Goal: Check status: Check status

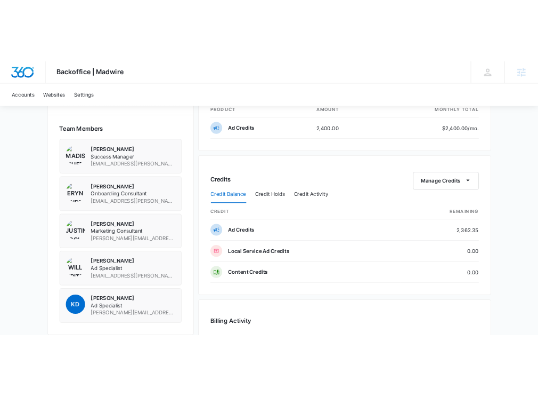
scroll to position [777, 0]
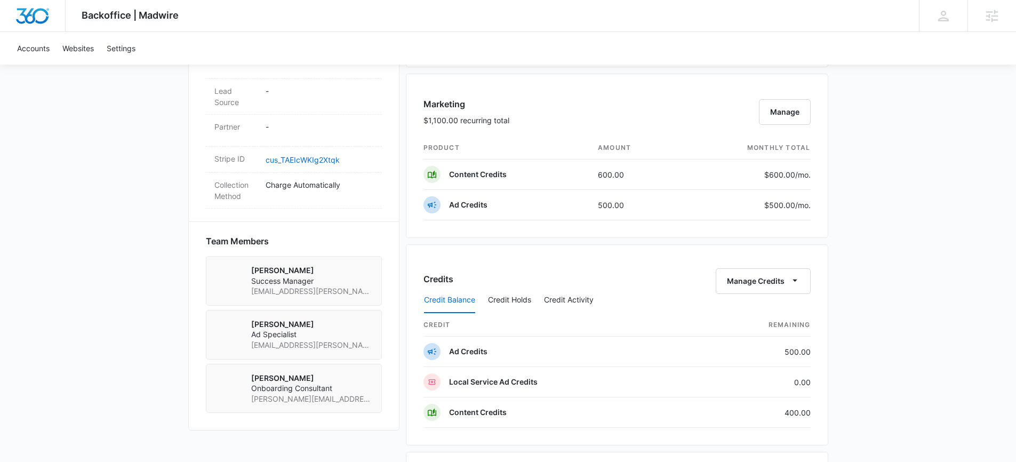
scroll to position [616, 0]
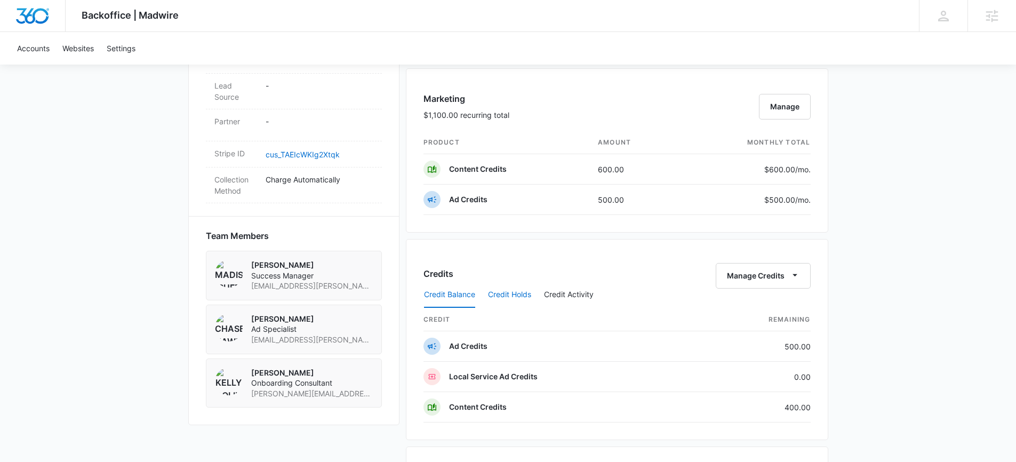
click at [525, 291] on button "Credit Holds" at bounding box center [509, 295] width 43 height 26
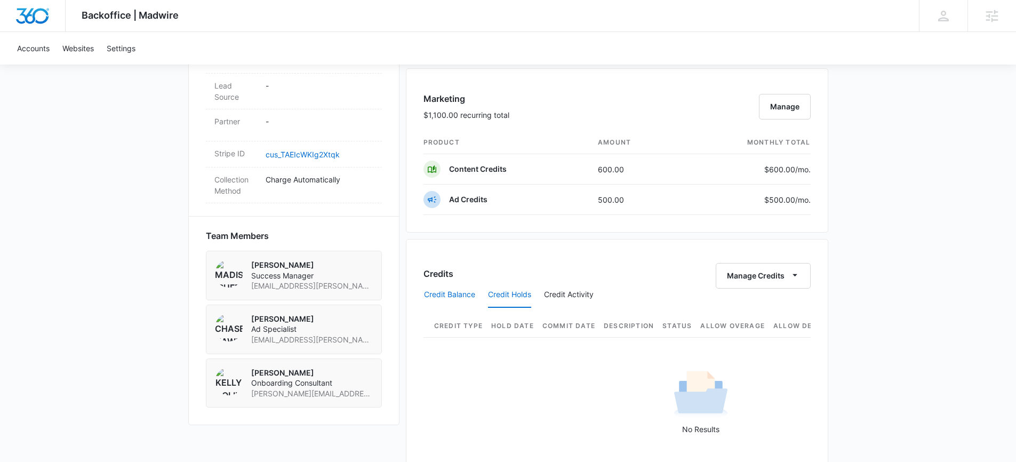
click at [442, 291] on button "Credit Balance" at bounding box center [449, 295] width 51 height 26
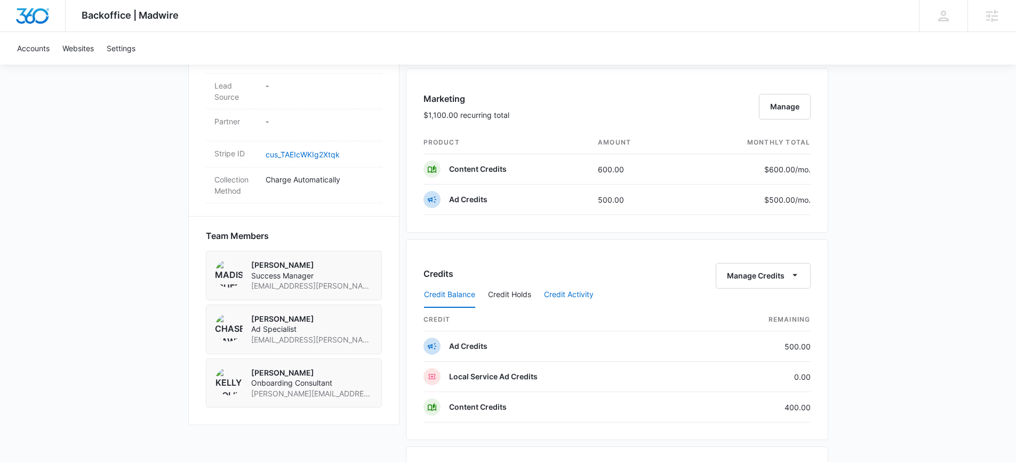
click at [576, 302] on button "Credit Activity" at bounding box center [569, 295] width 50 height 26
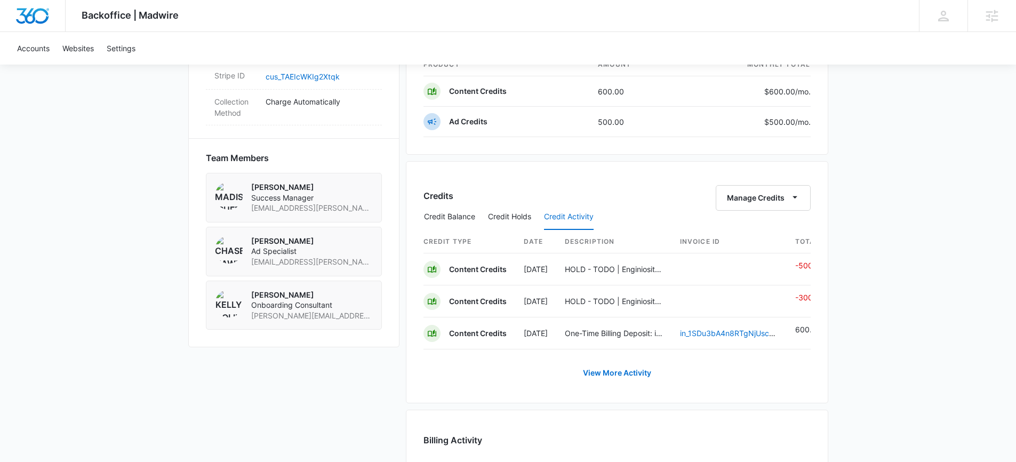
scroll to position [696, 0]
click at [614, 379] on link "View More Activity" at bounding box center [617, 371] width 90 height 26
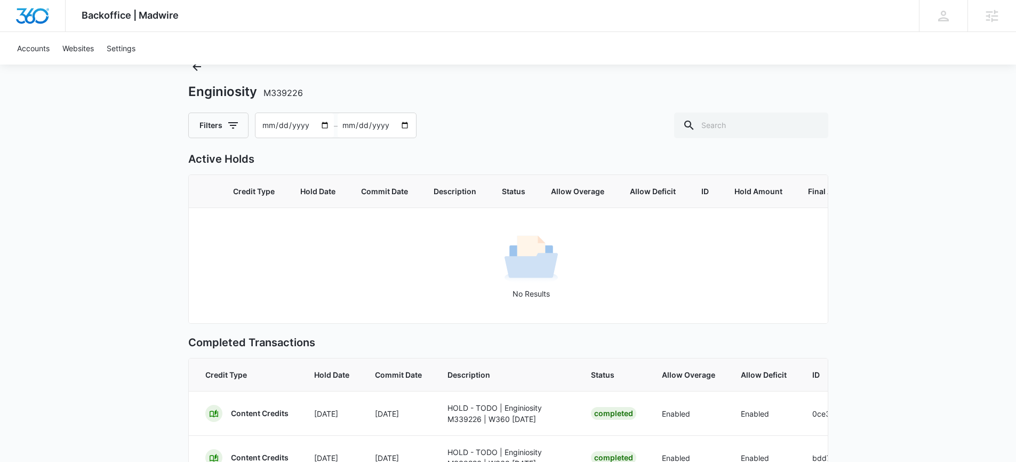
scroll to position [38, 0]
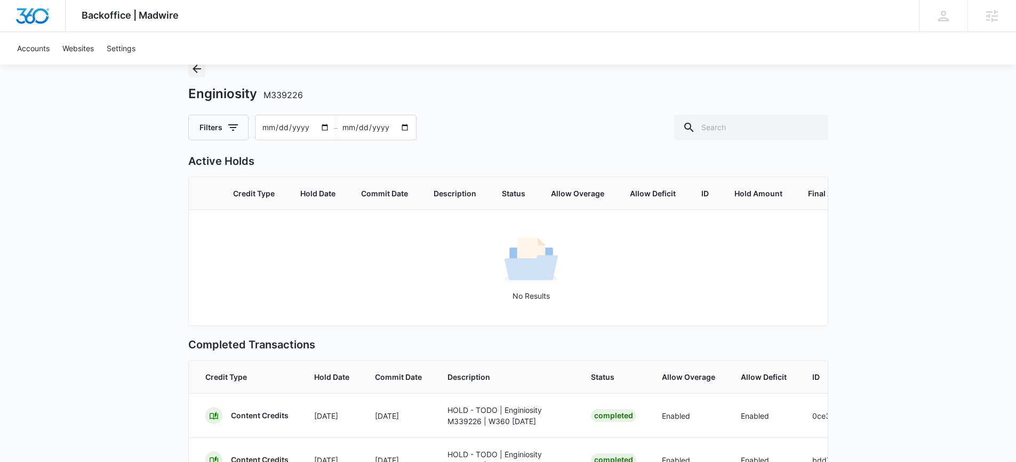
click at [197, 70] on icon "Back" at bounding box center [196, 68] width 13 height 13
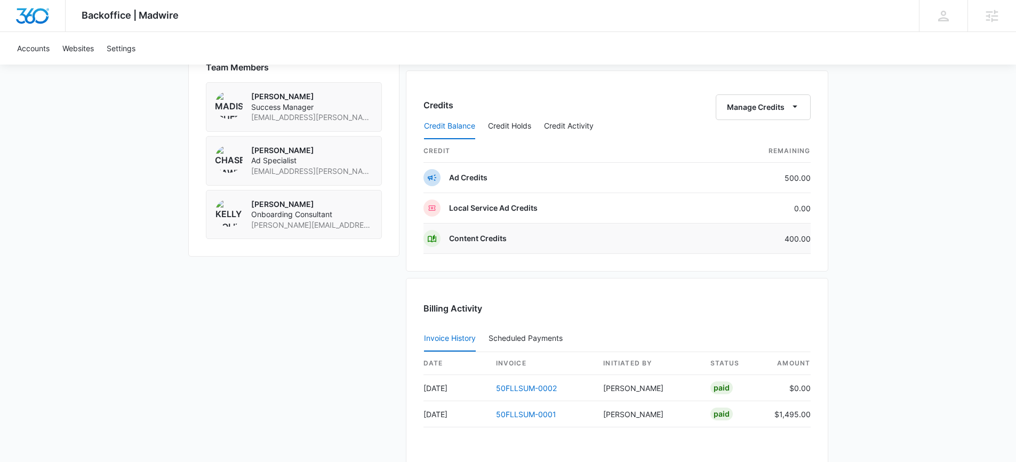
scroll to position [783, 0]
click at [557, 120] on button "Credit Activity" at bounding box center [569, 128] width 50 height 26
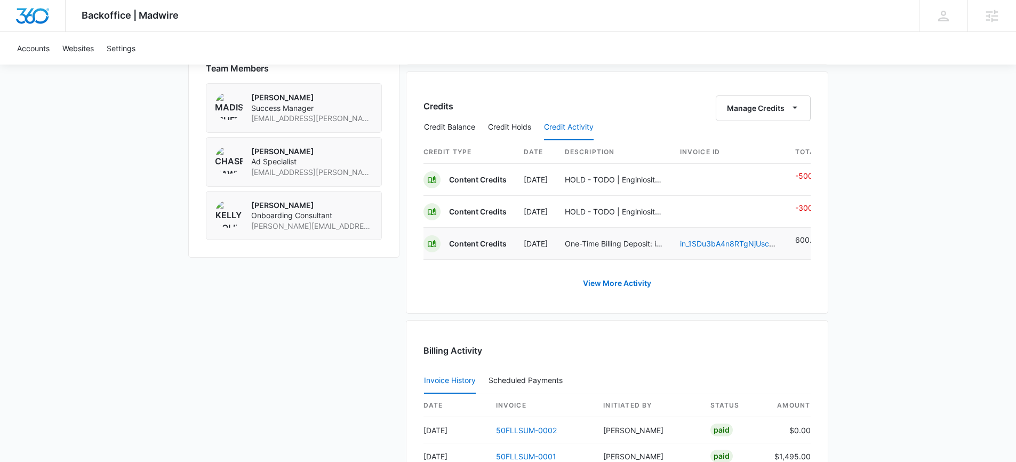
scroll to position [0, 11]
click at [616, 292] on link "View More Activity" at bounding box center [617, 283] width 90 height 26
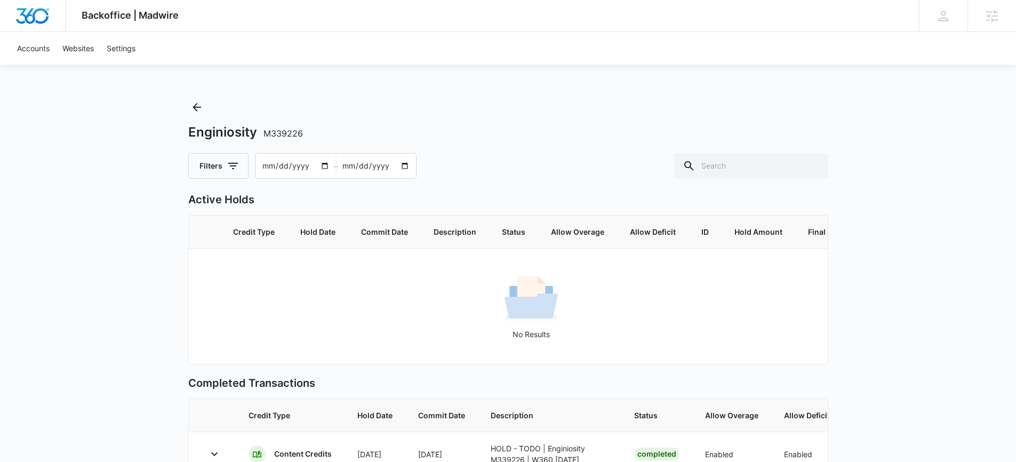
click at [205, 119] on div "Enginiosity M339226 Filters [DATE] – [DATE]" at bounding box center [508, 139] width 640 height 80
click at [197, 116] on div "Enginiosity M339226 Filters [DATE] – [DATE]" at bounding box center [508, 139] width 640 height 80
click at [196, 106] on icon "Back" at bounding box center [196, 107] width 13 height 13
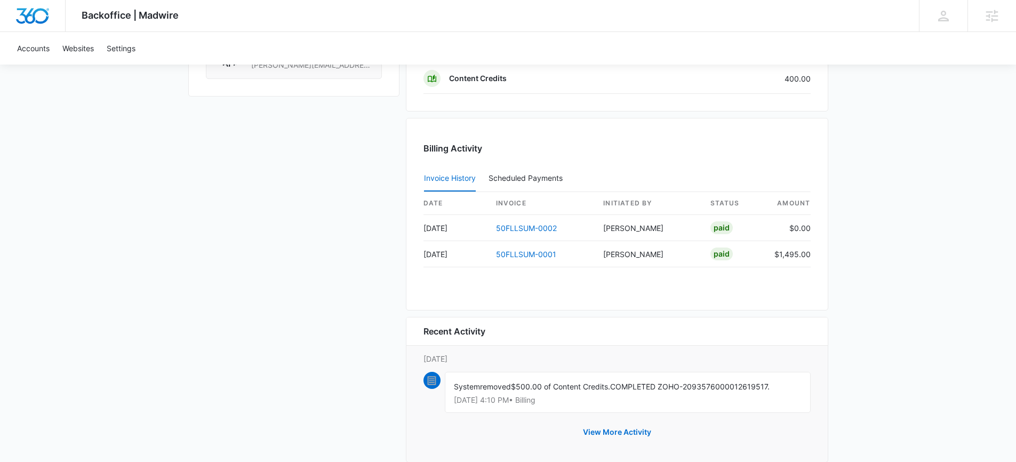
scroll to position [965, 0]
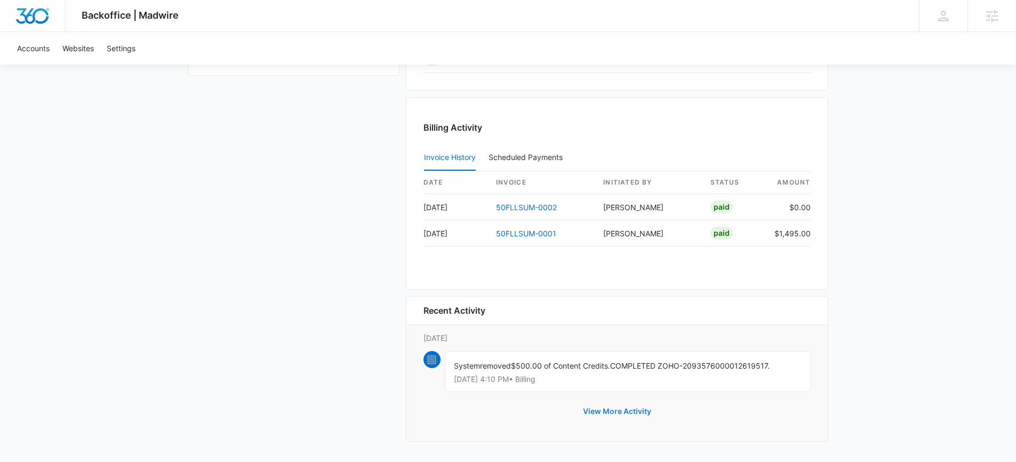
click at [596, 408] on button "View More Activity" at bounding box center [617, 411] width 90 height 26
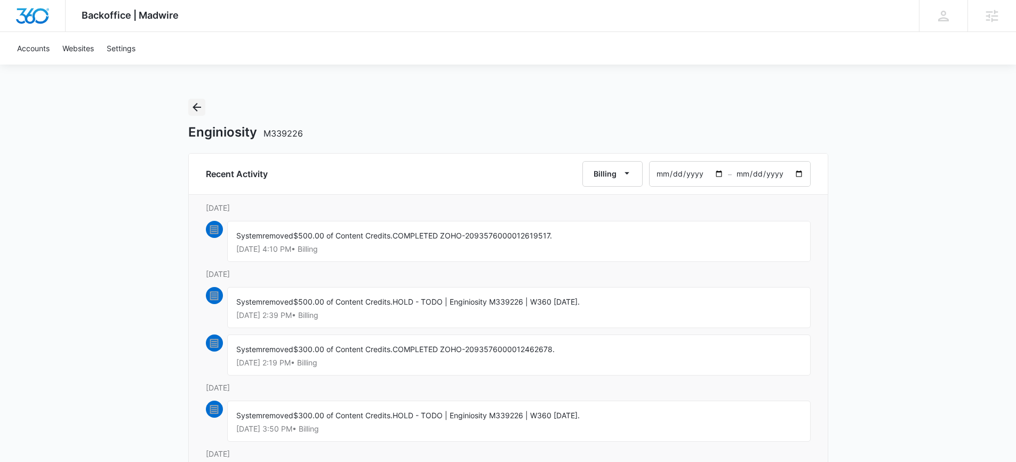
click at [195, 112] on icon "Back" at bounding box center [196, 107] width 13 height 13
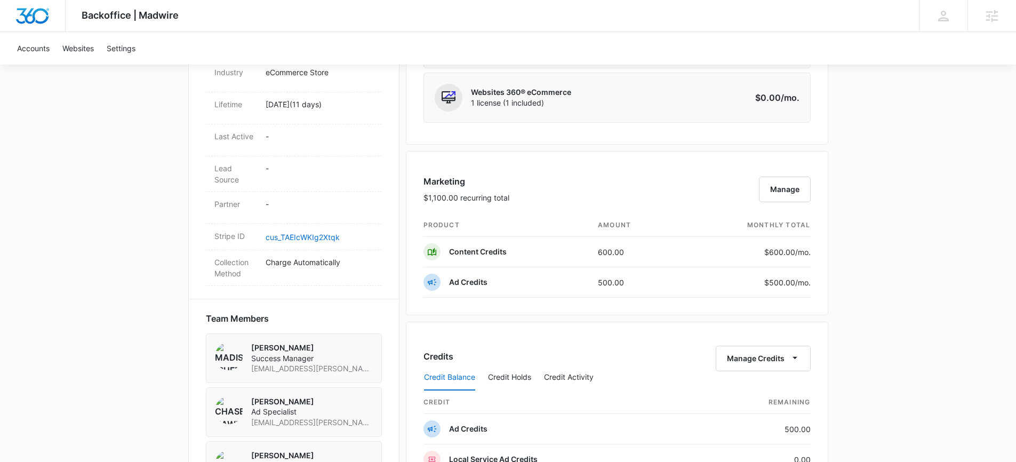
scroll to position [534, 0]
